Goal: Task Accomplishment & Management: Manage account settings

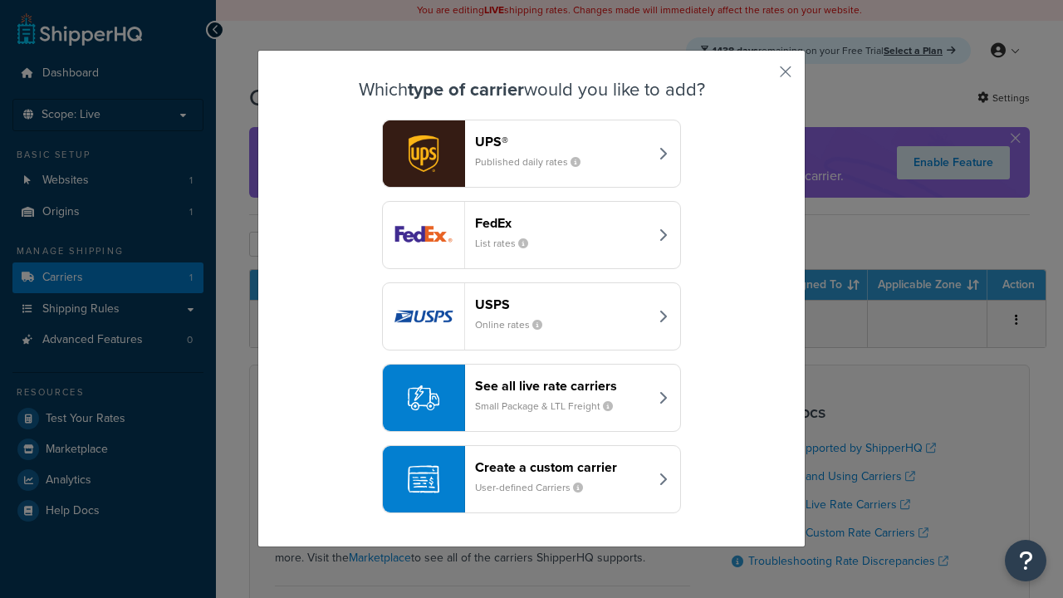
click at [561, 222] on header "FedEx" at bounding box center [562, 223] width 174 height 16
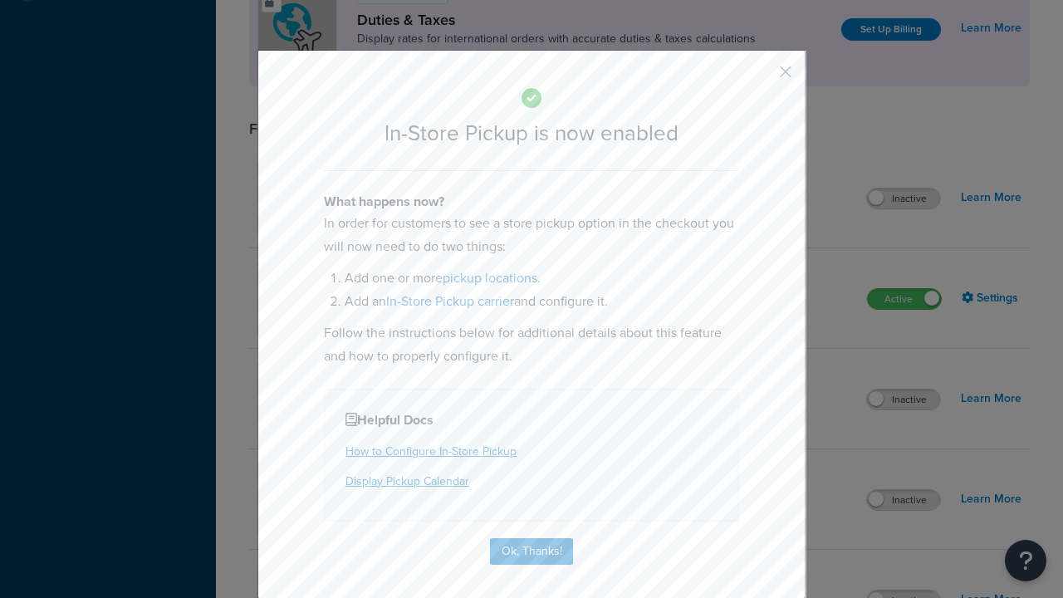
click at [760, 76] on button "button" at bounding box center [761, 78] width 4 height 4
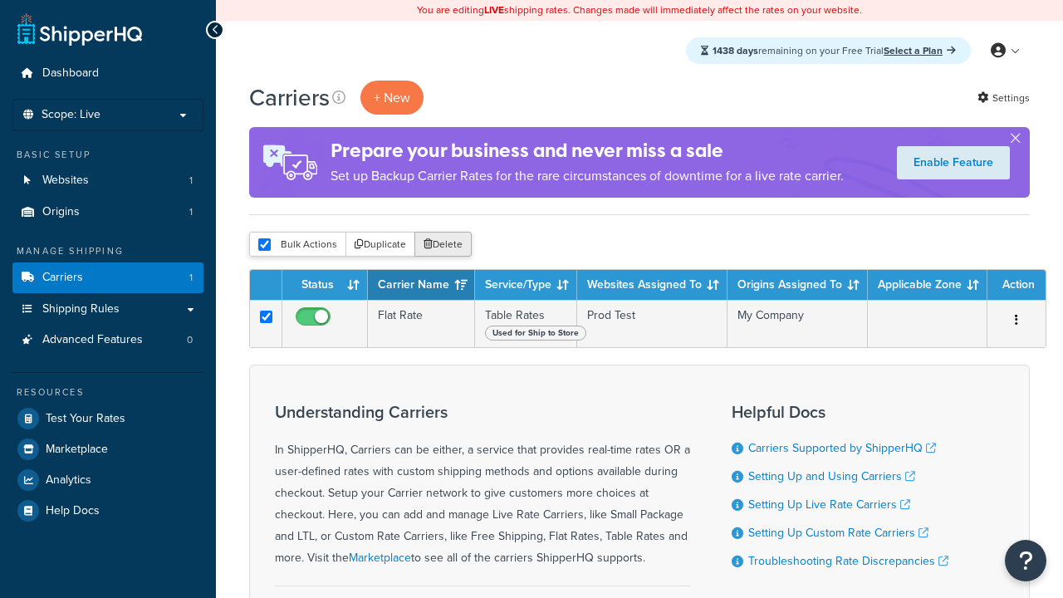
click at [442, 245] on button "Delete" at bounding box center [442, 244] width 57 height 25
click at [264, 245] on input "checkbox" at bounding box center [264, 244] width 12 height 12
checkbox input "true"
click at [0, 0] on button "Delete" at bounding box center [0, 0] width 0 height 0
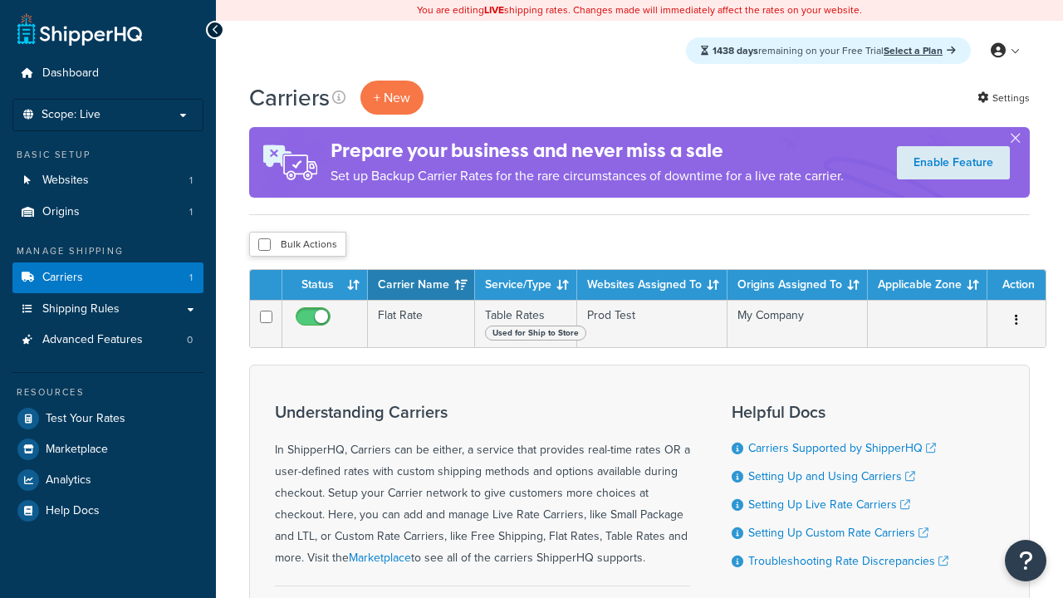
click at [264, 245] on input "checkbox" at bounding box center [264, 244] width 12 height 12
checkbox input "true"
click at [0, 0] on button "Delete" at bounding box center [0, 0] width 0 height 0
click at [264, 245] on input "checkbox" at bounding box center [264, 244] width 12 height 12
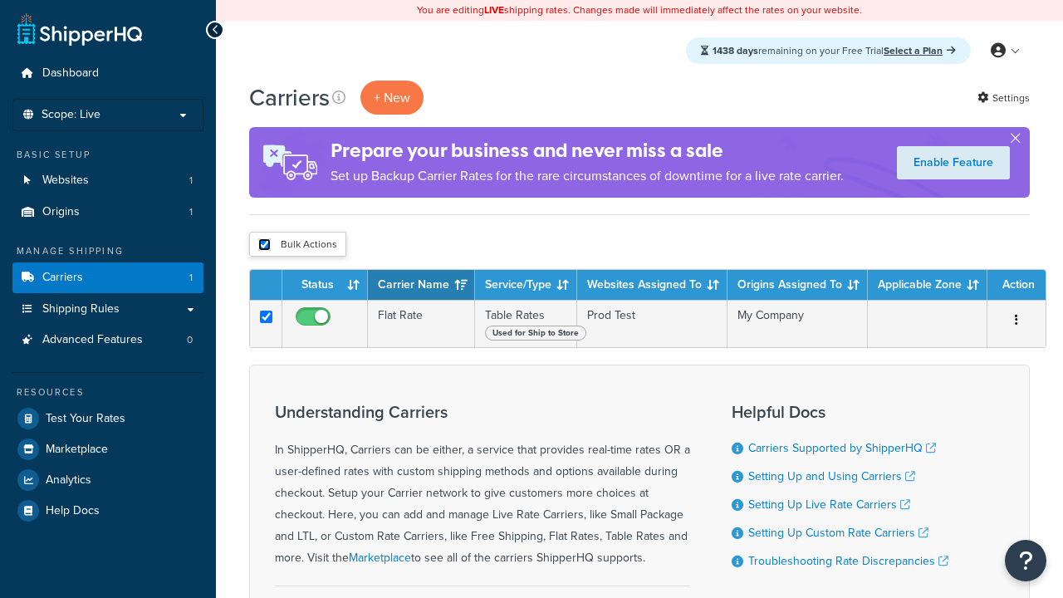
checkbox input "true"
click at [0, 0] on button "Delete" at bounding box center [0, 0] width 0 height 0
click at [264, 245] on input "checkbox" at bounding box center [264, 244] width 12 height 12
checkbox input "true"
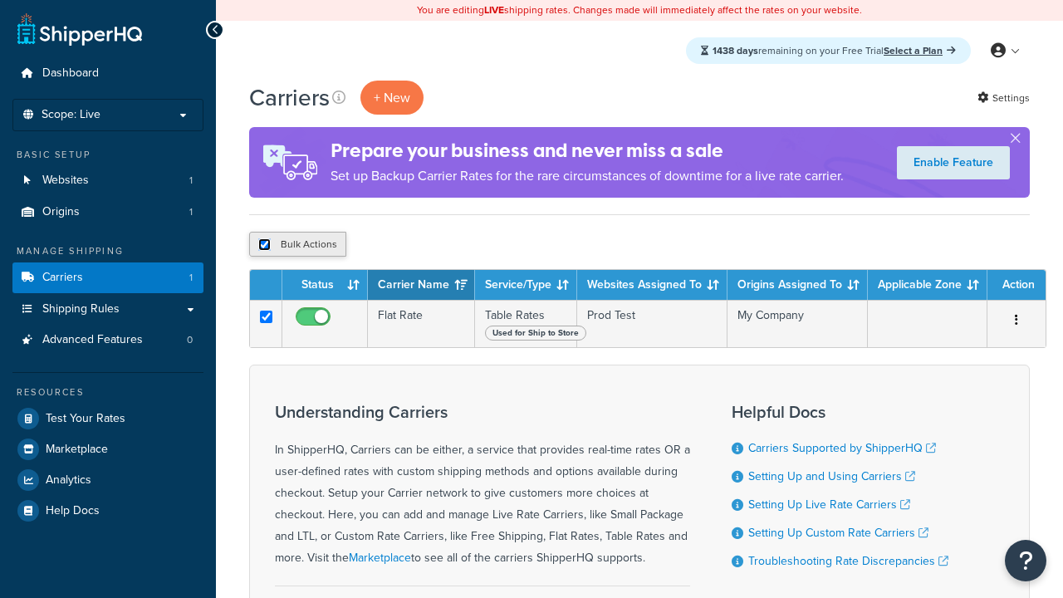
checkbox input "true"
click at [442, 245] on button "Delete" at bounding box center [442, 244] width 57 height 25
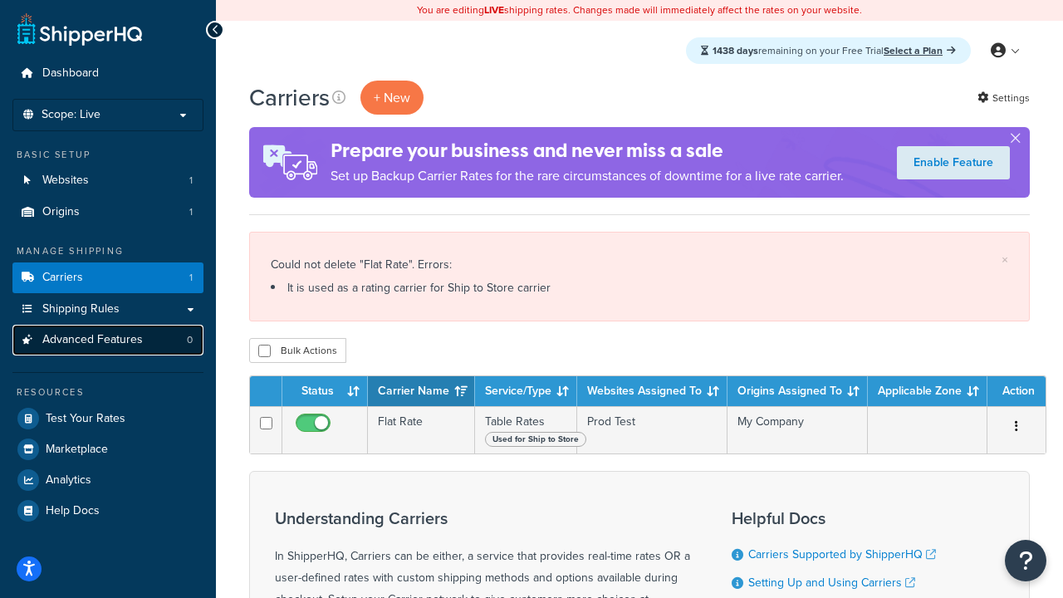
click at [113, 338] on span "Advanced Features" at bounding box center [92, 340] width 100 height 14
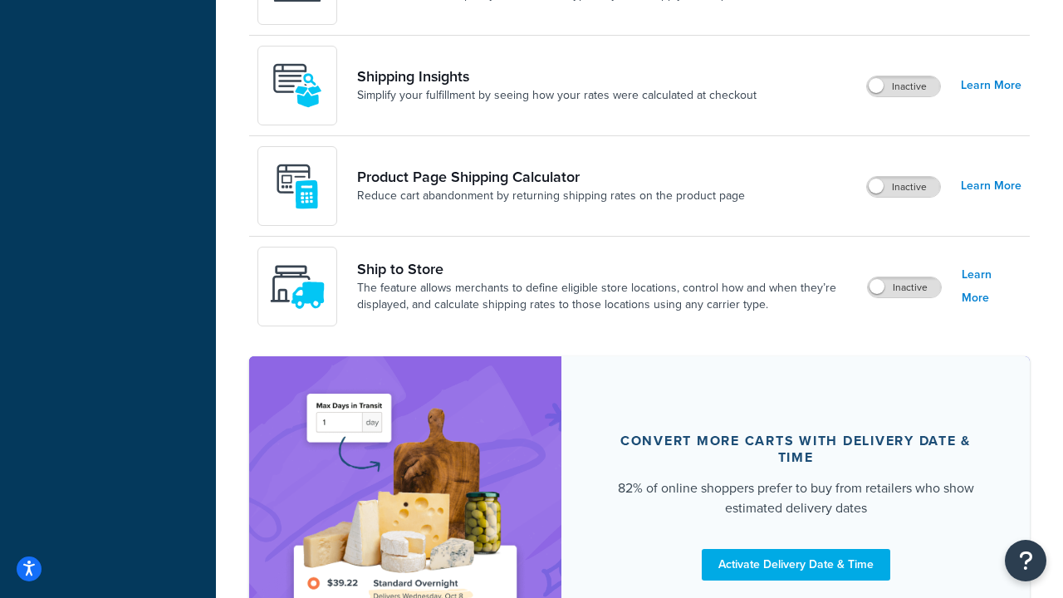
scroll to position [1209, 0]
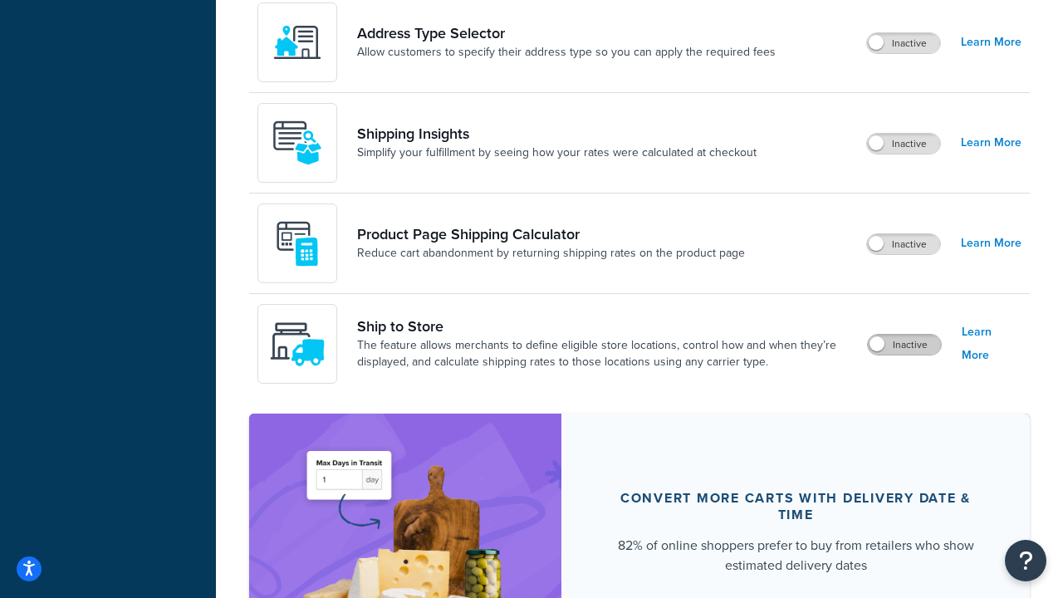
click at [896, 339] on label "Inactive" at bounding box center [904, 345] width 73 height 20
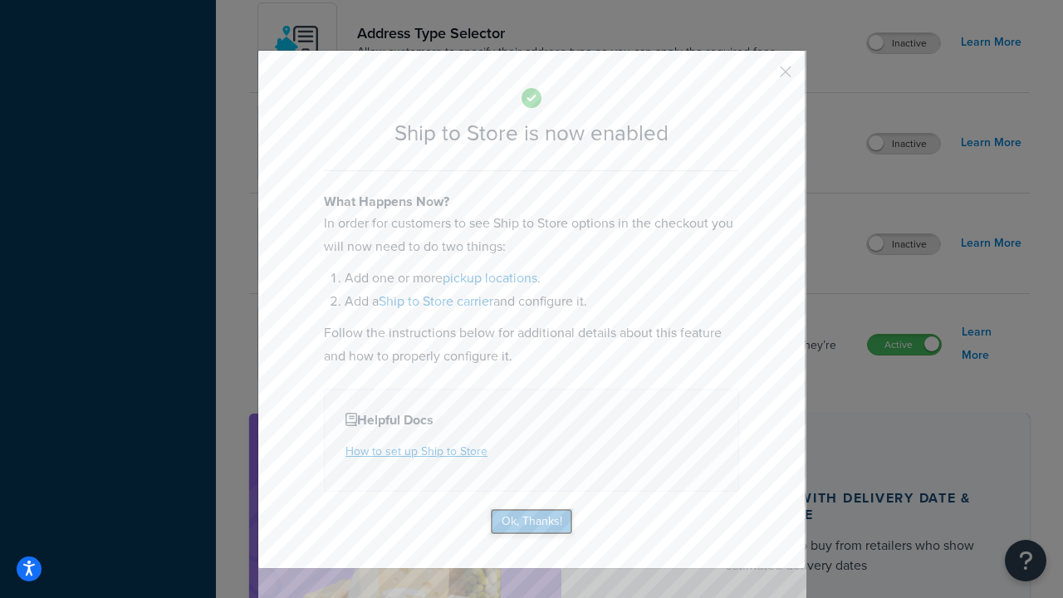
click at [522, 521] on button "Ok, Thanks!" at bounding box center [531, 521] width 83 height 27
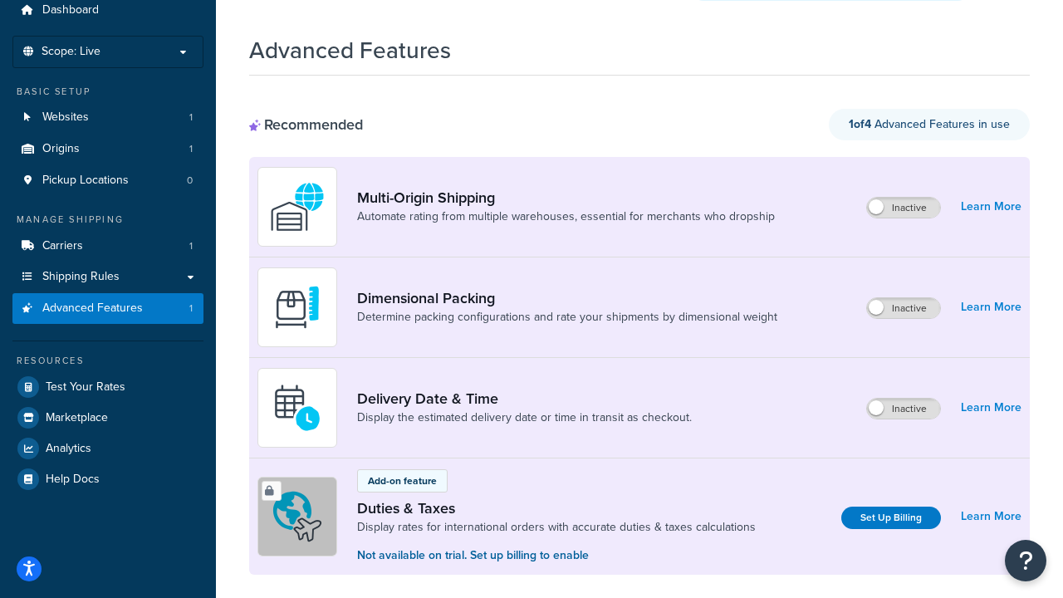
scroll to position [0, 0]
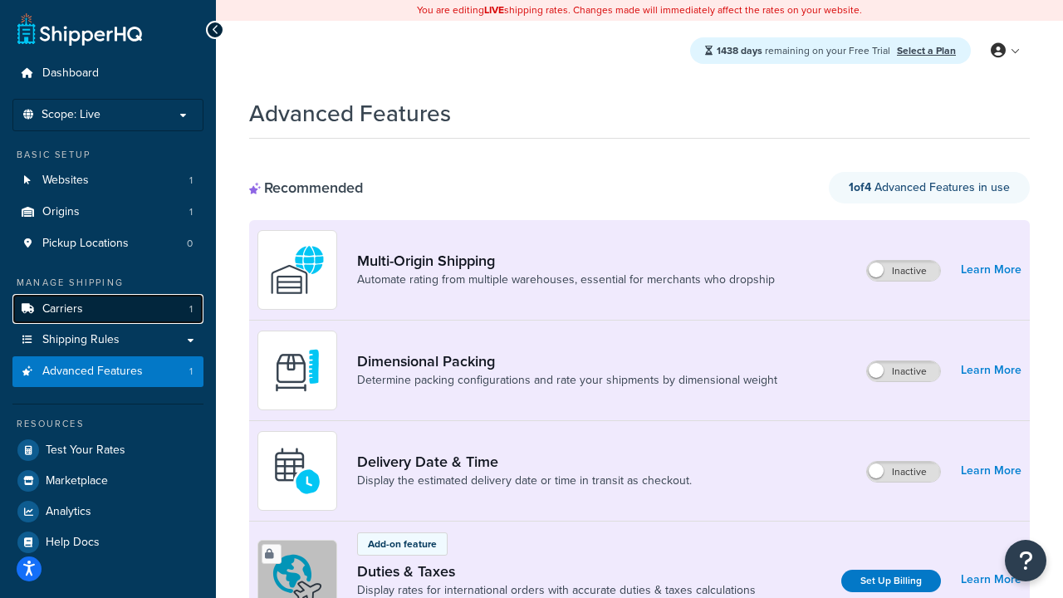
click at [98, 315] on link "Carriers 1" at bounding box center [107, 309] width 191 height 31
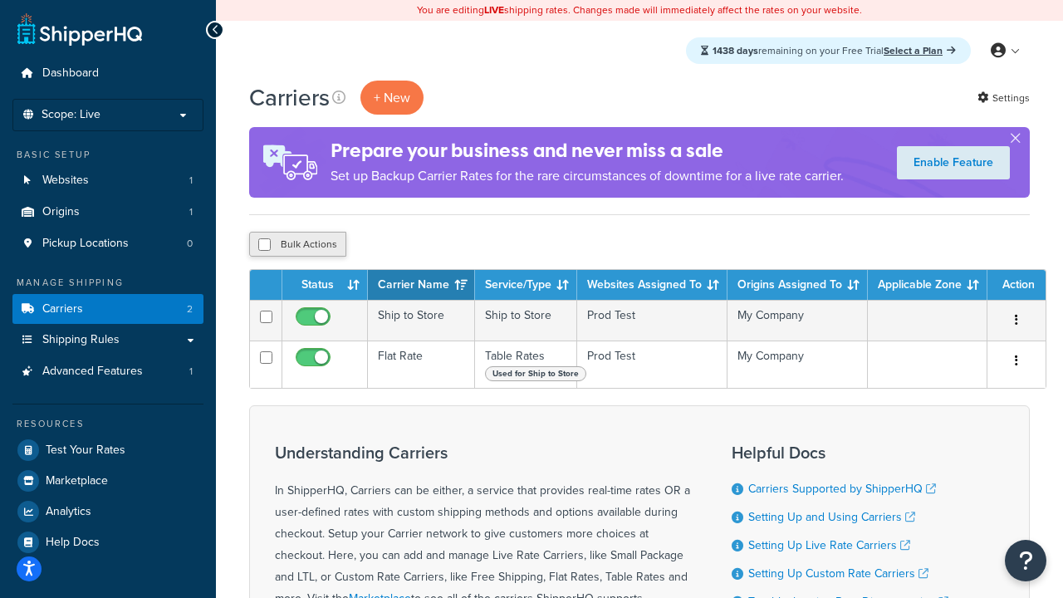
click at [299, 249] on button "Bulk Actions" at bounding box center [297, 244] width 97 height 25
checkbox input "true"
click at [418, 253] on button "Delete" at bounding box center [442, 244] width 57 height 25
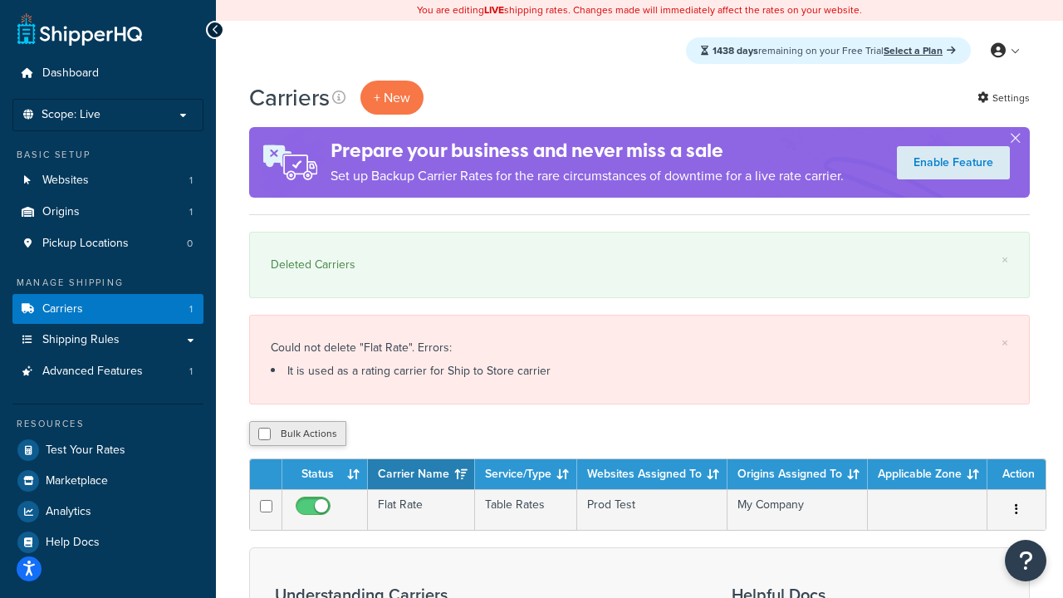
click at [304, 438] on button "Bulk Actions" at bounding box center [297, 433] width 97 height 25
checkbox input "true"
click at [457, 433] on button "Delete" at bounding box center [442, 433] width 57 height 25
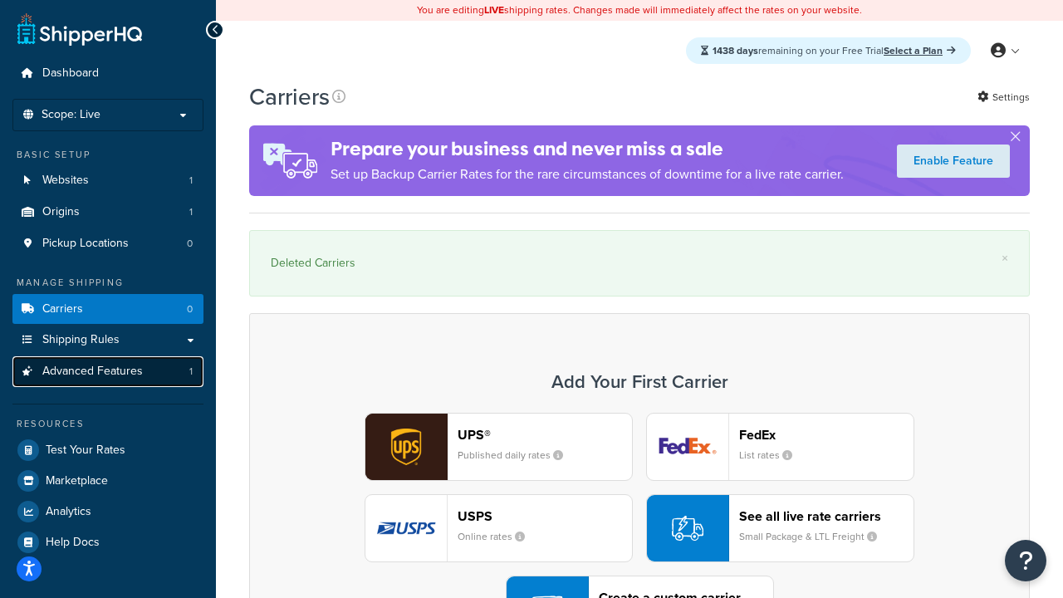
click at [135, 374] on span "Advanced Features" at bounding box center [92, 371] width 100 height 14
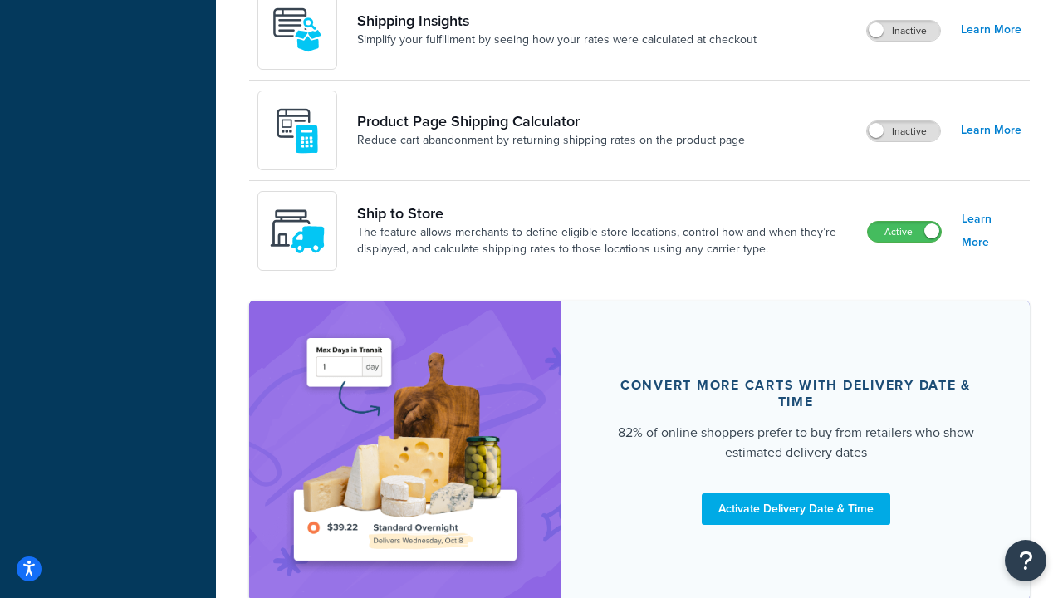
scroll to position [1424, 0]
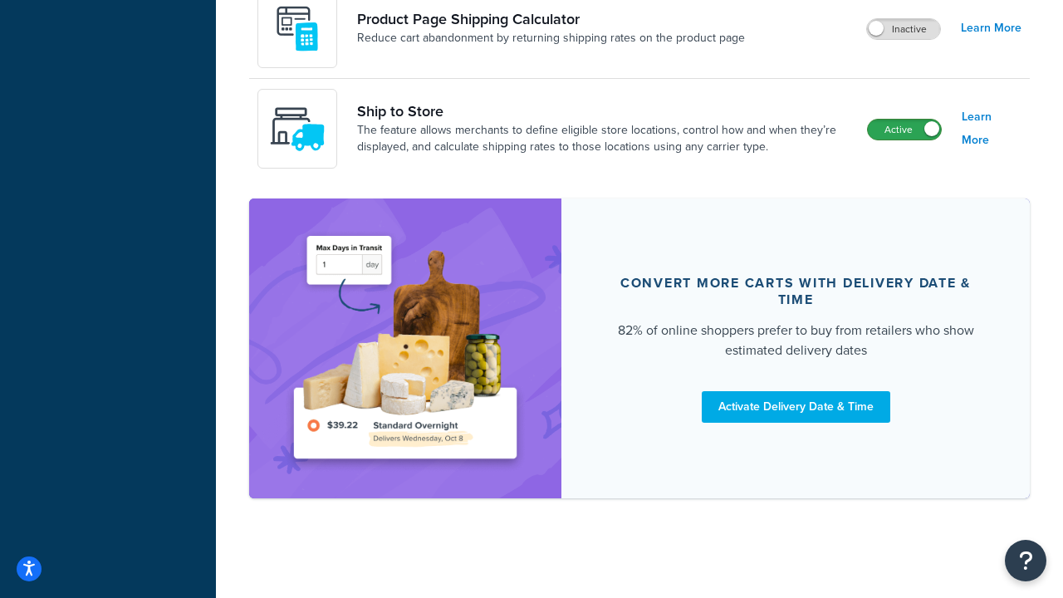
click at [899, 130] on label "Active" at bounding box center [904, 130] width 73 height 20
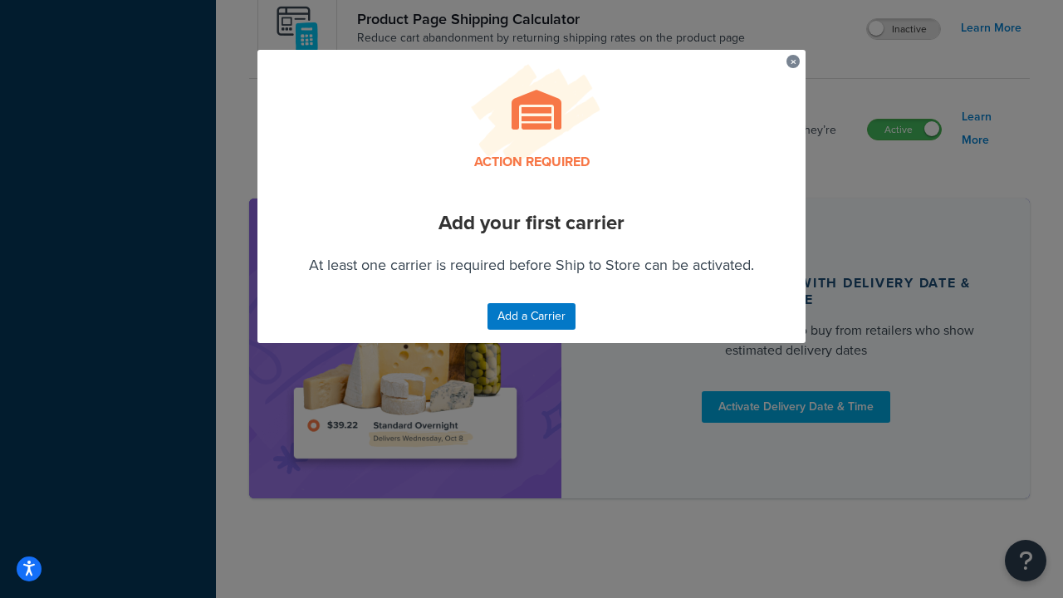
click at [790, 59] on button "button" at bounding box center [788, 57] width 4 height 4
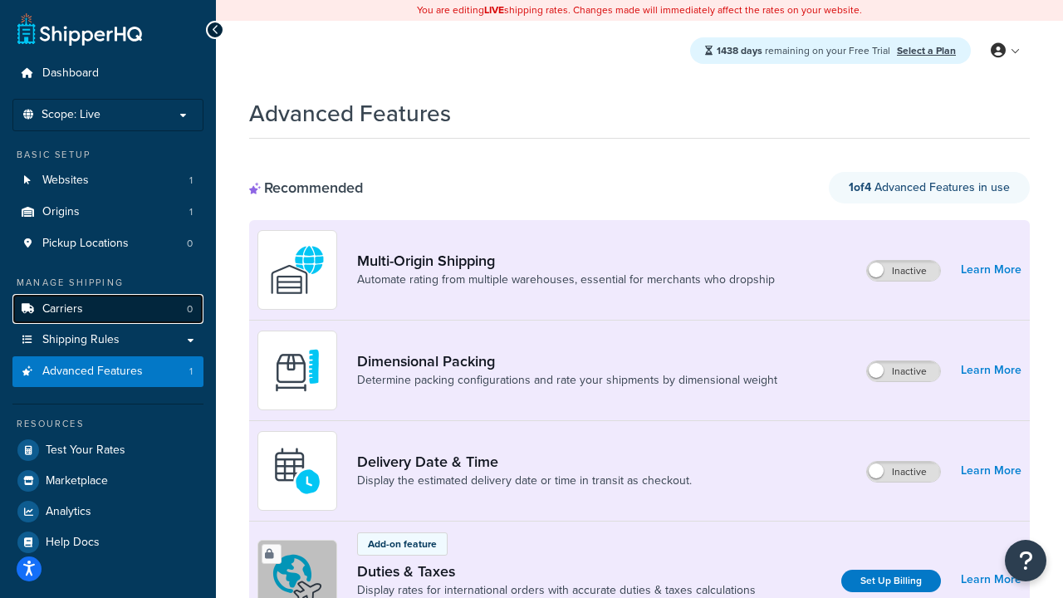
click at [81, 297] on link "Carriers 0" at bounding box center [107, 309] width 191 height 31
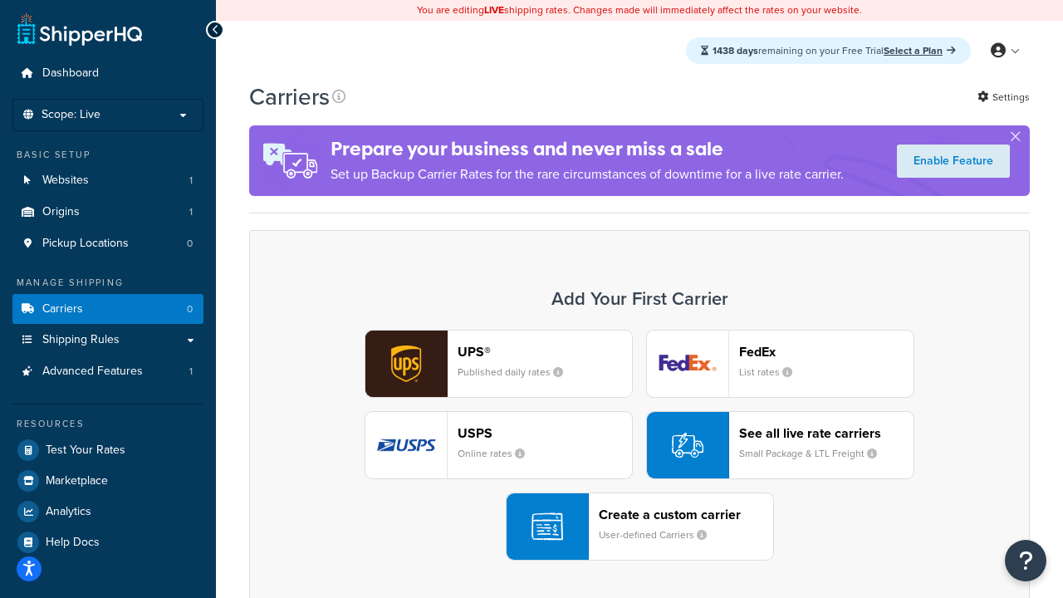
click at [520, 359] on div "UPS® Published daily rates" at bounding box center [544, 364] width 174 height 40
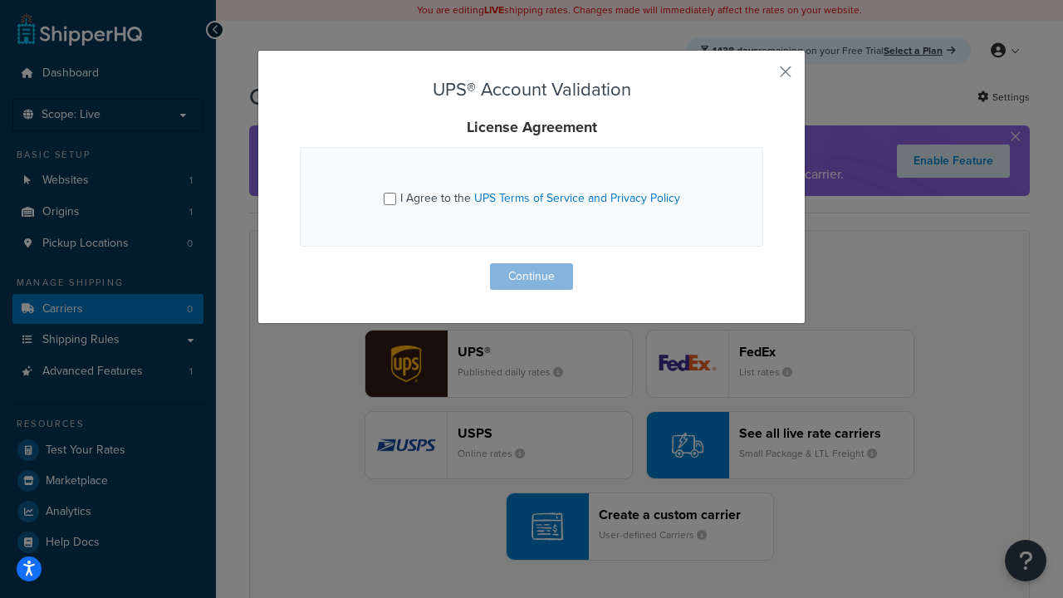
click at [417, 195] on span "I Agree to the UPS Terms of Service and Privacy Policy" at bounding box center [540, 197] width 280 height 17
click at [396, 195] on input "I Agree to the UPS Terms of Service and Privacy Policy" at bounding box center [390, 199] width 12 height 12
checkbox input "true"
click at [547, 276] on button "Continue" at bounding box center [531, 276] width 83 height 27
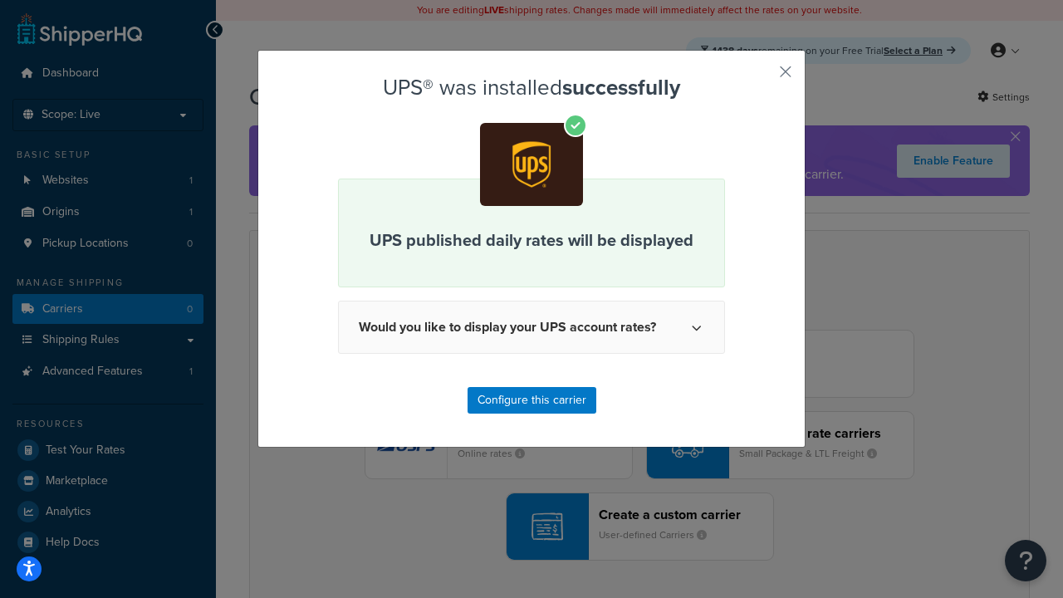
click at [121, 382] on div "UPS® was installed successfully UPS published daily rates will be displayed Wou…" at bounding box center [531, 299] width 1063 height 598
click at [140, 372] on div "UPS® was installed successfully UPS published daily rates will be displayed Wou…" at bounding box center [531, 299] width 1063 height 598
click at [763, 76] on button "button" at bounding box center [761, 78] width 4 height 4
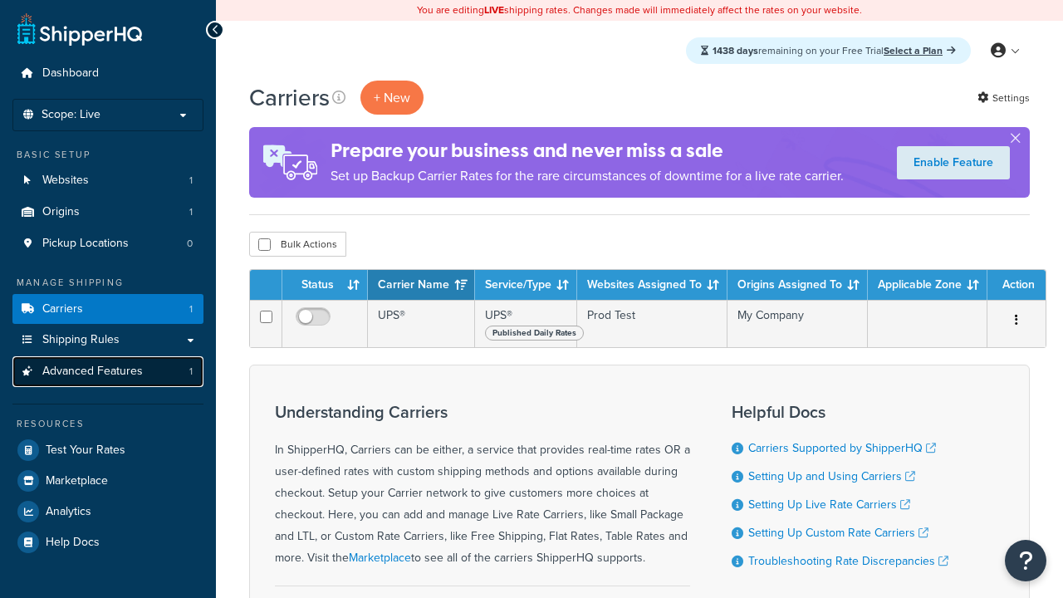
click at [154, 379] on link "Advanced Features 1" at bounding box center [107, 371] width 191 height 31
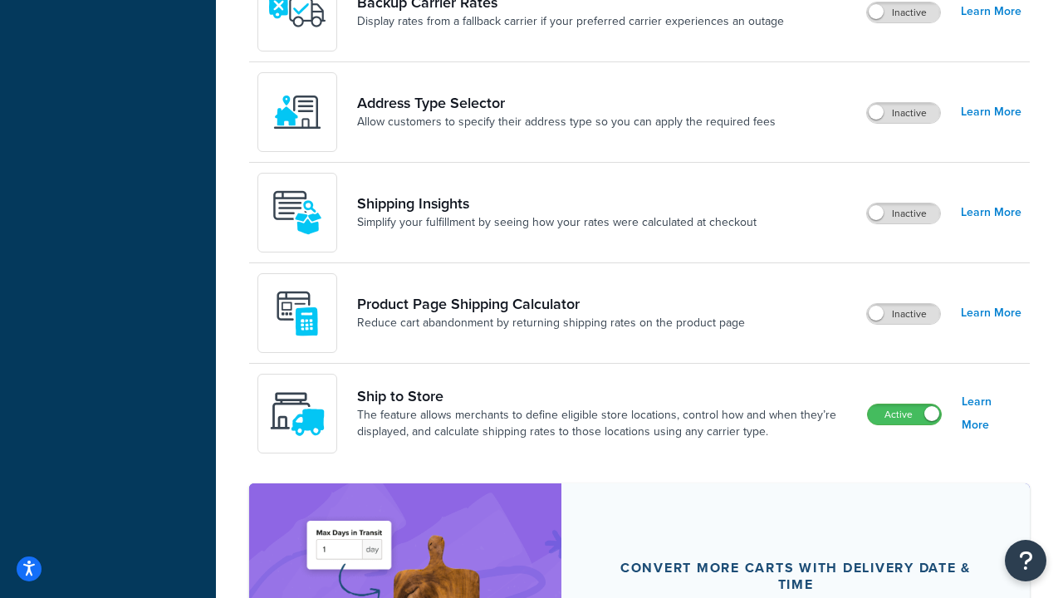
scroll to position [1196, 0]
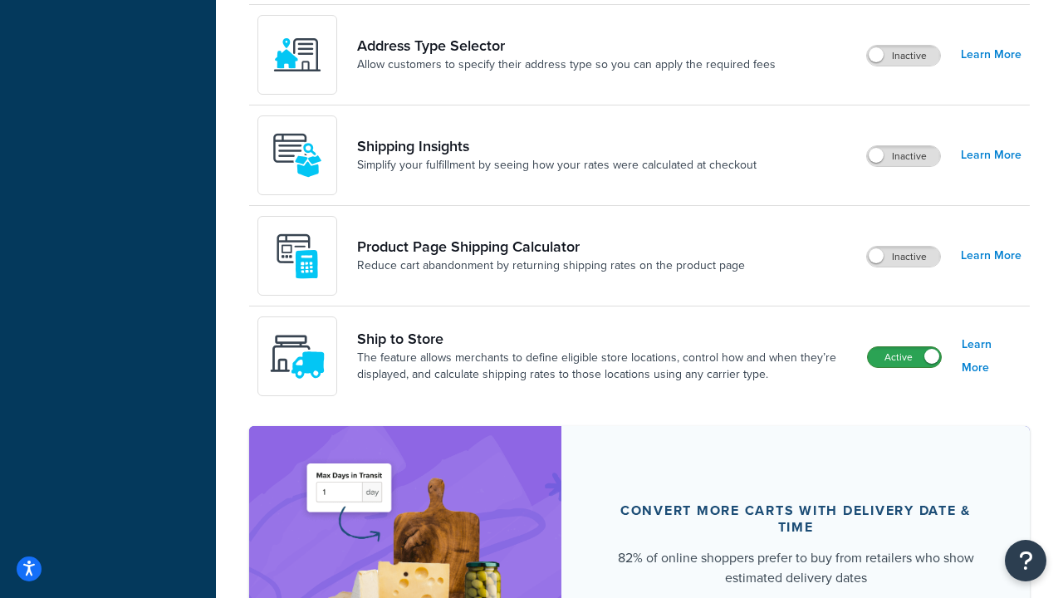
click at [898, 356] on label "Active" at bounding box center [904, 357] width 73 height 20
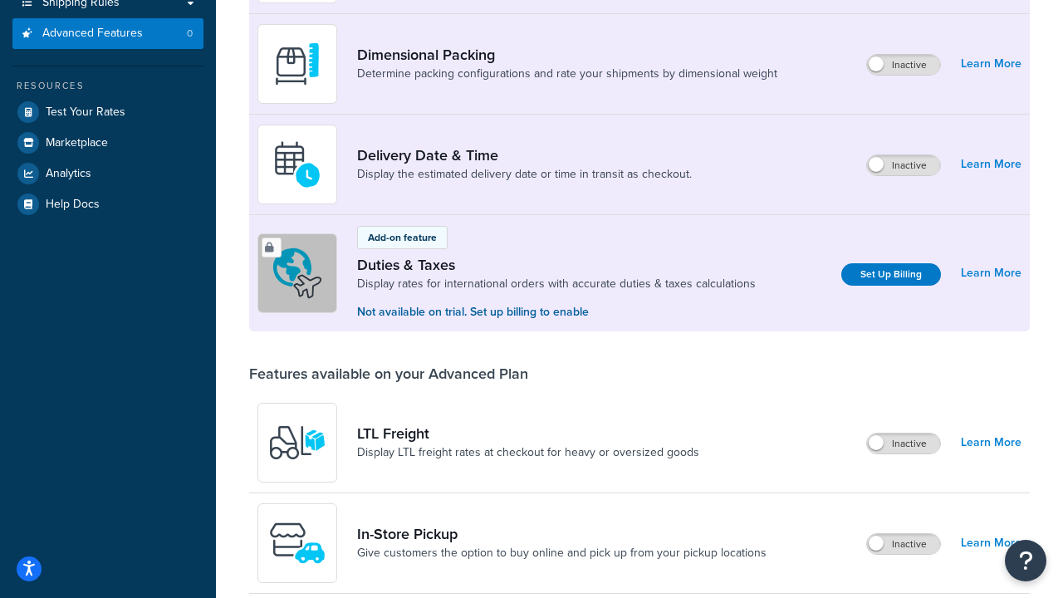
scroll to position [0, 0]
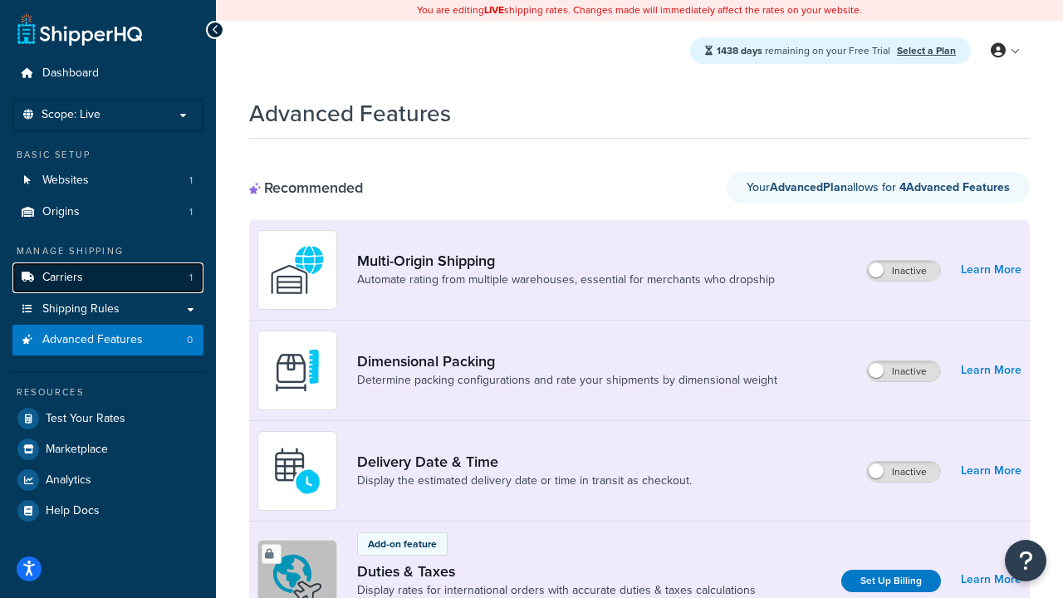
click at [179, 275] on link "Carriers 1" at bounding box center [107, 277] width 191 height 31
